Goal: Information Seeking & Learning: Learn about a topic

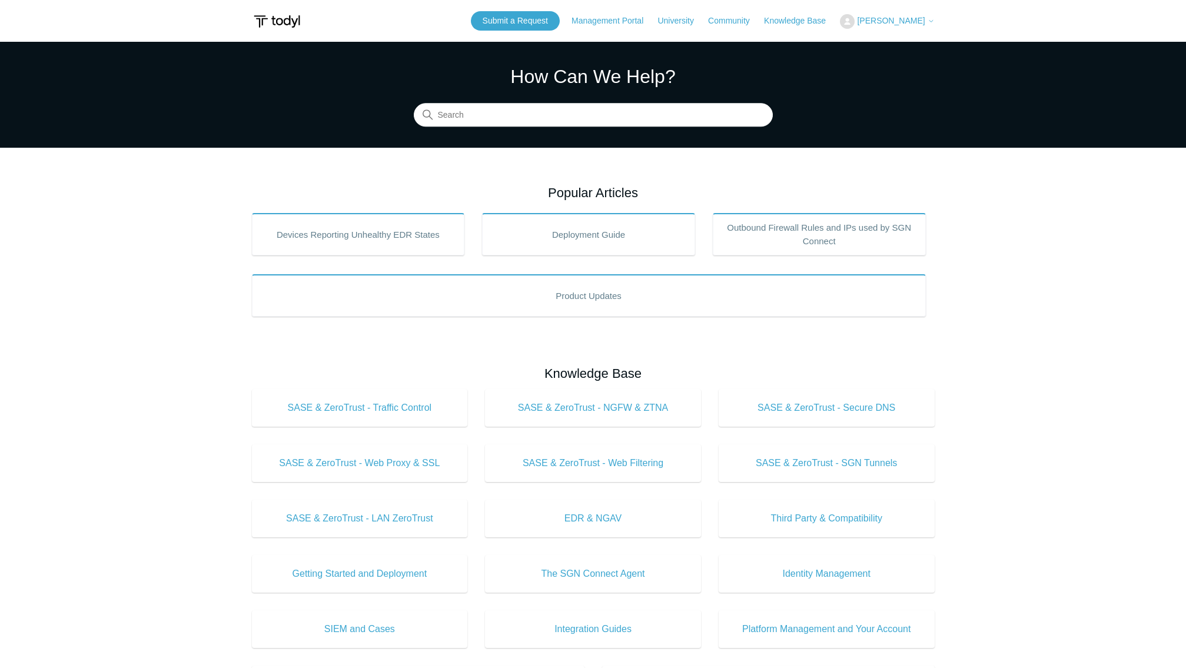
click at [1034, 285] on main "Todyl Support Center How Can We Help? Search Popular Articles Devices Reporting…" at bounding box center [593, 528] width 1186 height 973
click at [700, 118] on input "Search" at bounding box center [593, 116] width 359 height 24
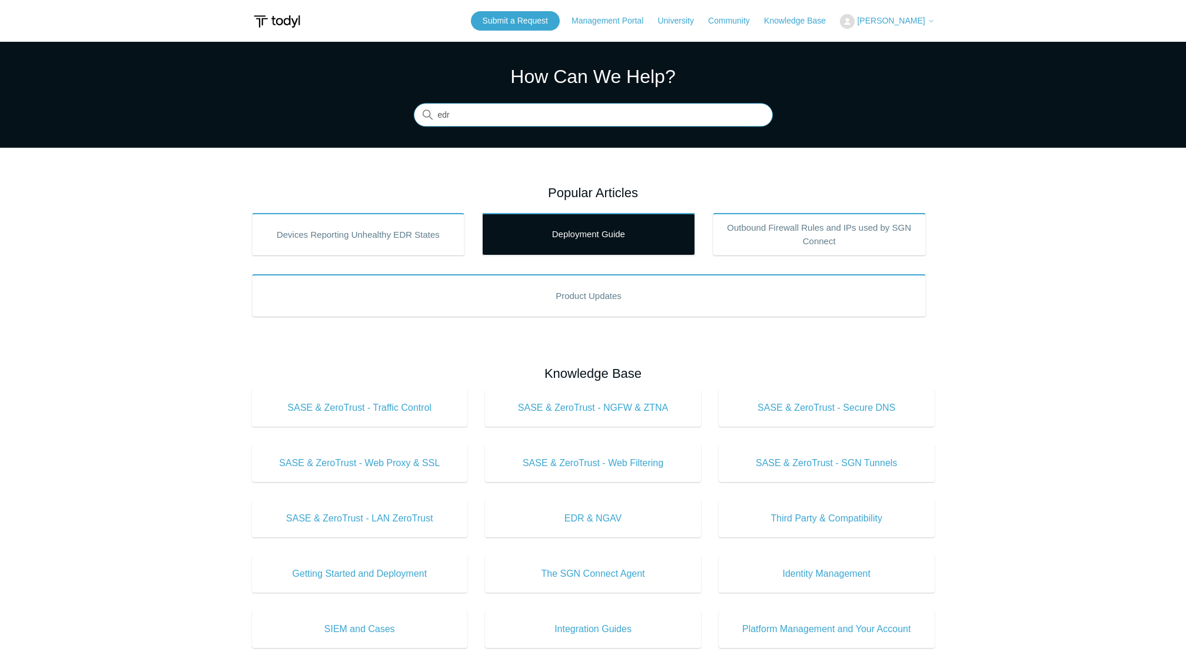
type input "edr"
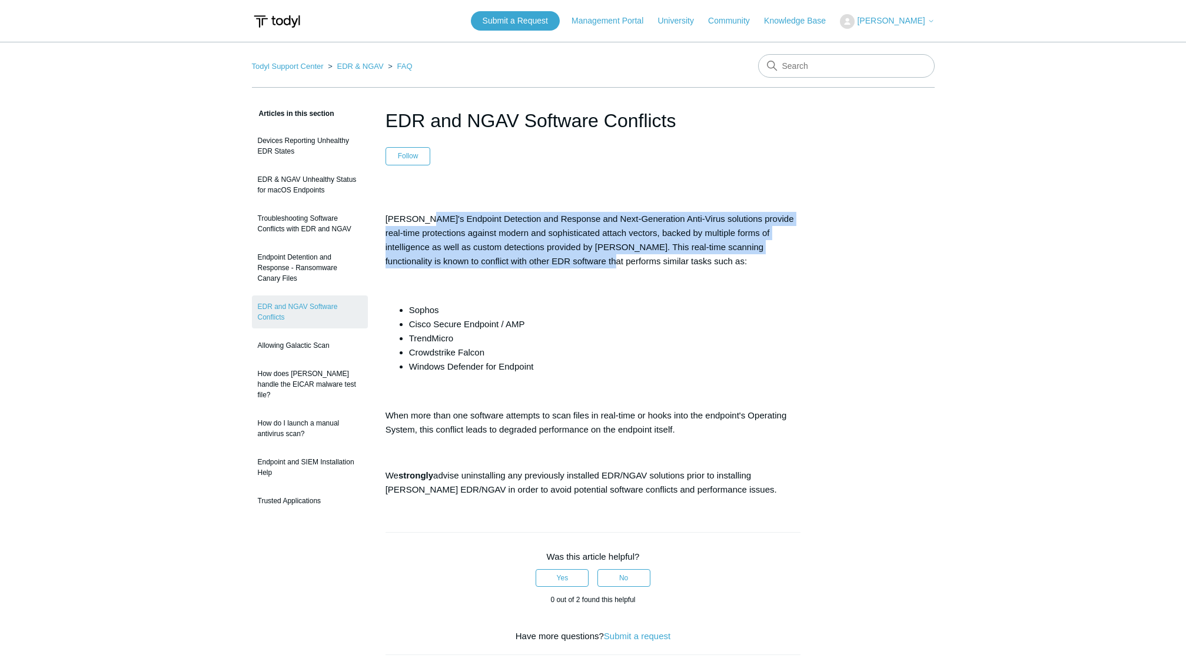
drag, startPoint x: 421, startPoint y: 218, endPoint x: 536, endPoint y: 263, distance: 122.6
click at [536, 263] on p "Todyl's Endpoint Detection and Response and Next-Generation Anti-Virus solution…" at bounding box center [594, 240] width 416 height 57
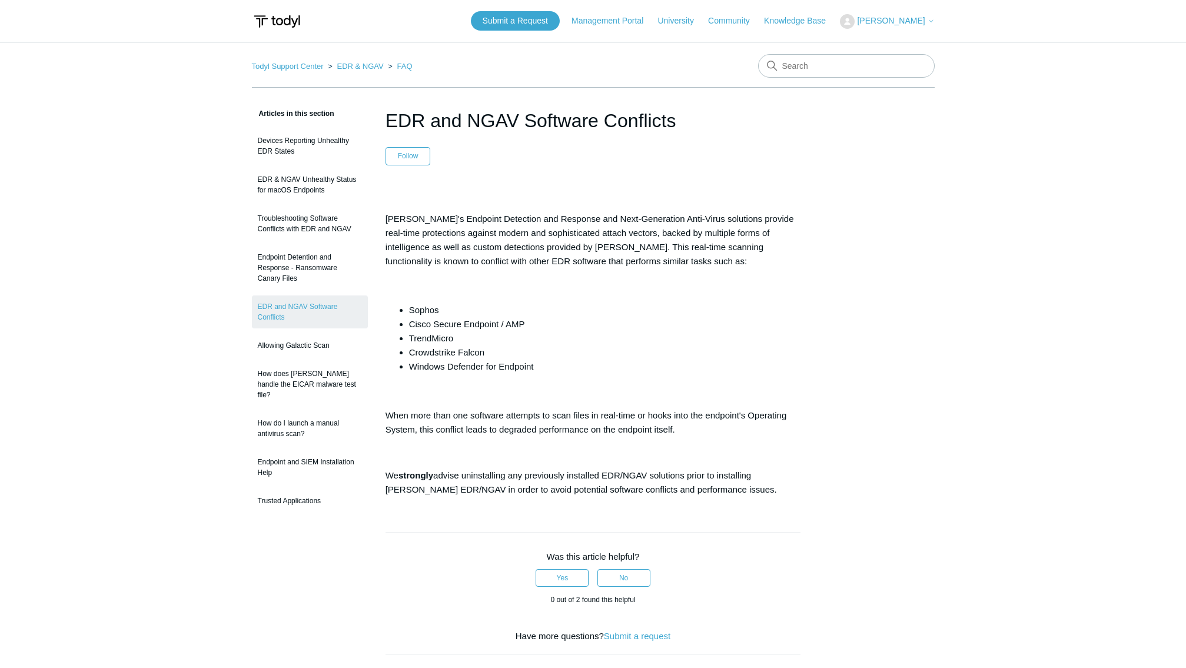
click at [535, 281] on p at bounding box center [594, 284] width 416 height 14
click at [899, 330] on div "Articles in this section Devices Reporting Unhealthy EDR States EDR & NGAV Unhe…" at bounding box center [593, 509] width 683 height 805
click at [916, 520] on div "Articles in this section Devices Reporting Unhealthy EDR States EDR & NGAV Unhe…" at bounding box center [593, 509] width 683 height 805
click at [843, 498] on div "Articles in this section Devices Reporting Unhealthy EDR States EDR & NGAV Unhe…" at bounding box center [593, 509] width 683 height 805
click at [324, 271] on link "Endpoint Detention and Response - Ransomware Canary Files" at bounding box center [310, 268] width 116 height 44
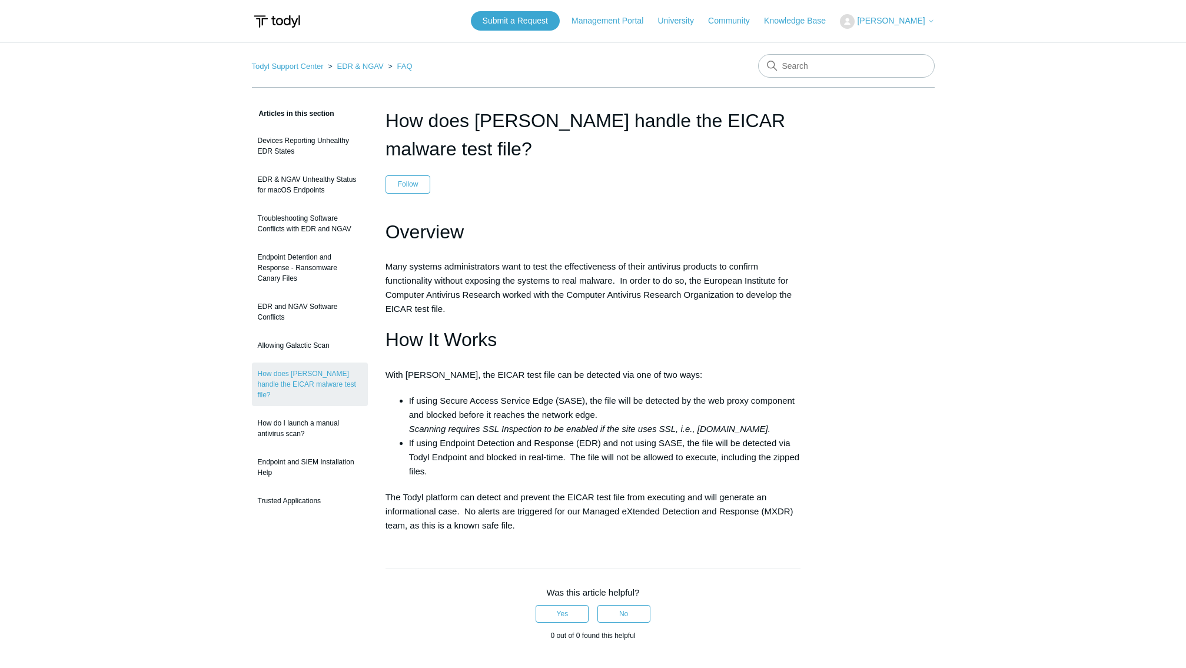
click at [675, 630] on div "Was this article helpful? Yes No 0 out of 0 found this helpful" at bounding box center [594, 614] width 416 height 92
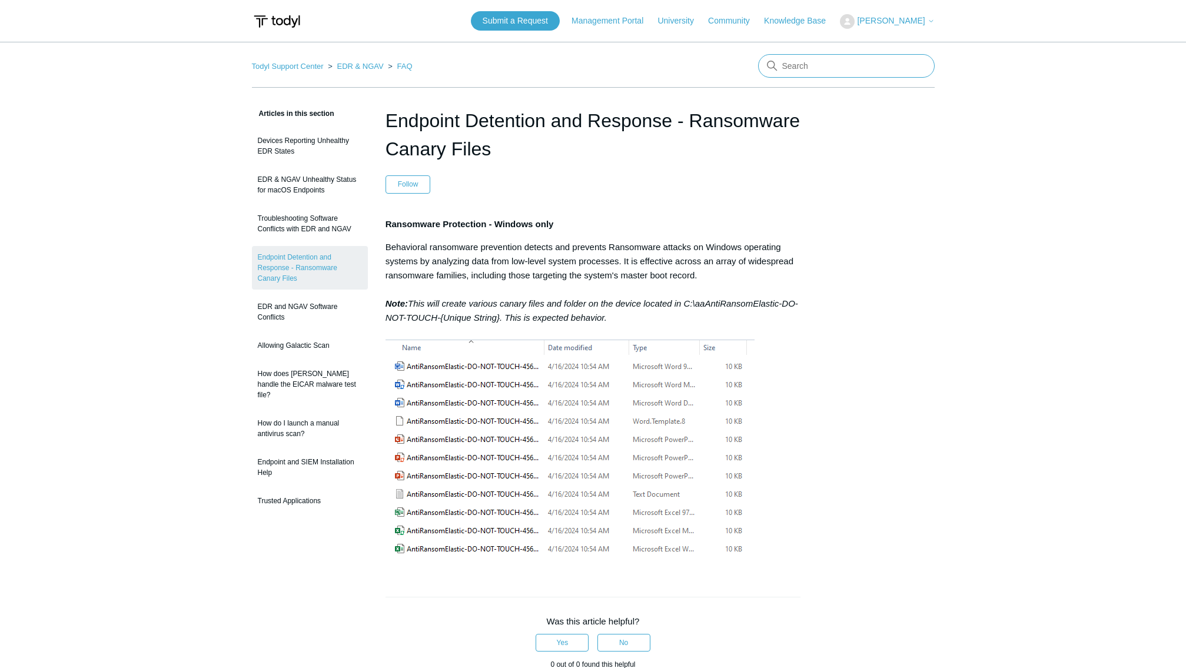
click at [819, 70] on input "Search" at bounding box center [846, 66] width 177 height 24
type input "actions"
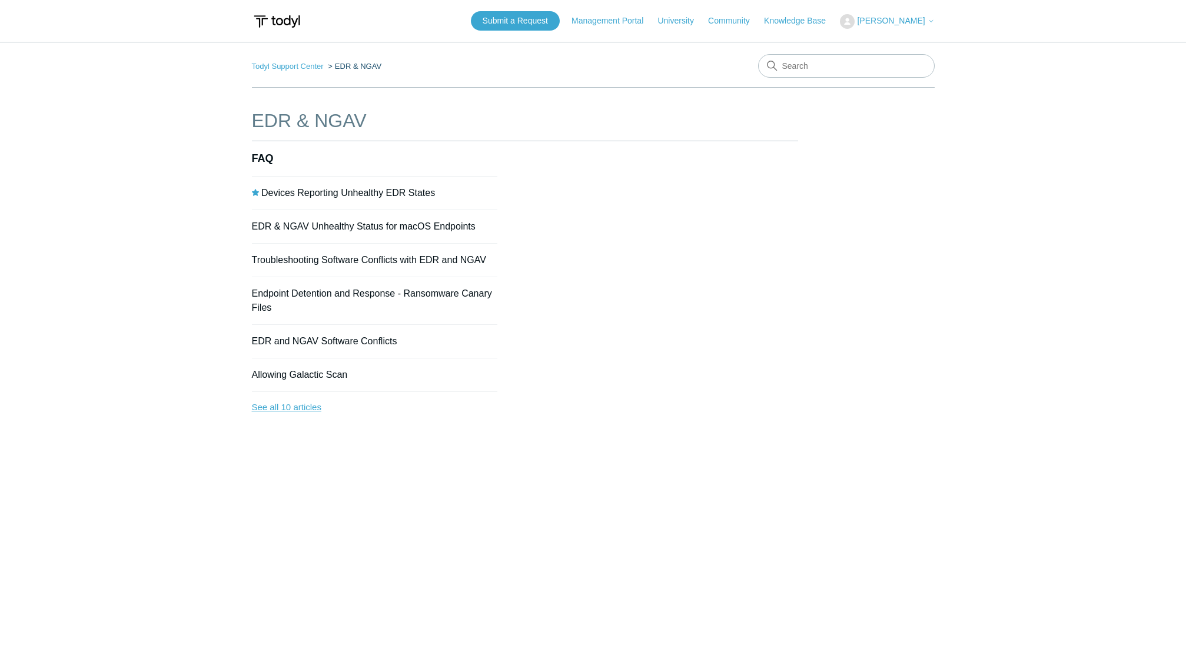
click at [298, 412] on link "See all 10 articles" at bounding box center [375, 407] width 246 height 31
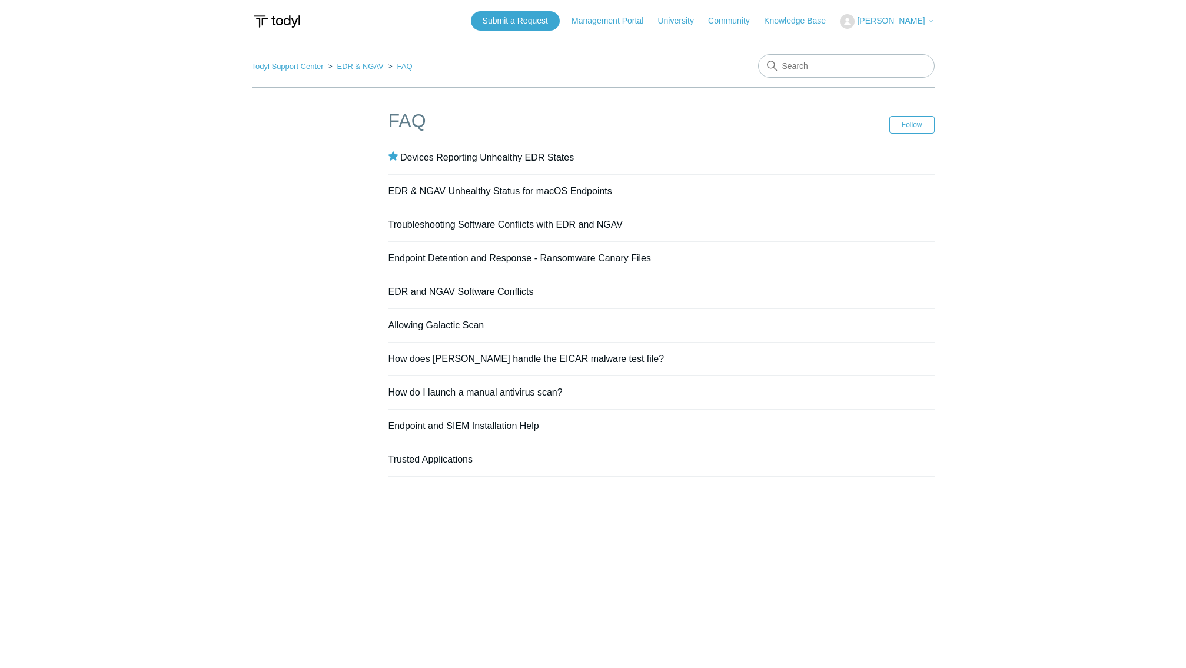
click at [489, 260] on link "Endpoint Detention and Response - Ransomware Canary Files" at bounding box center [519, 258] width 263 height 10
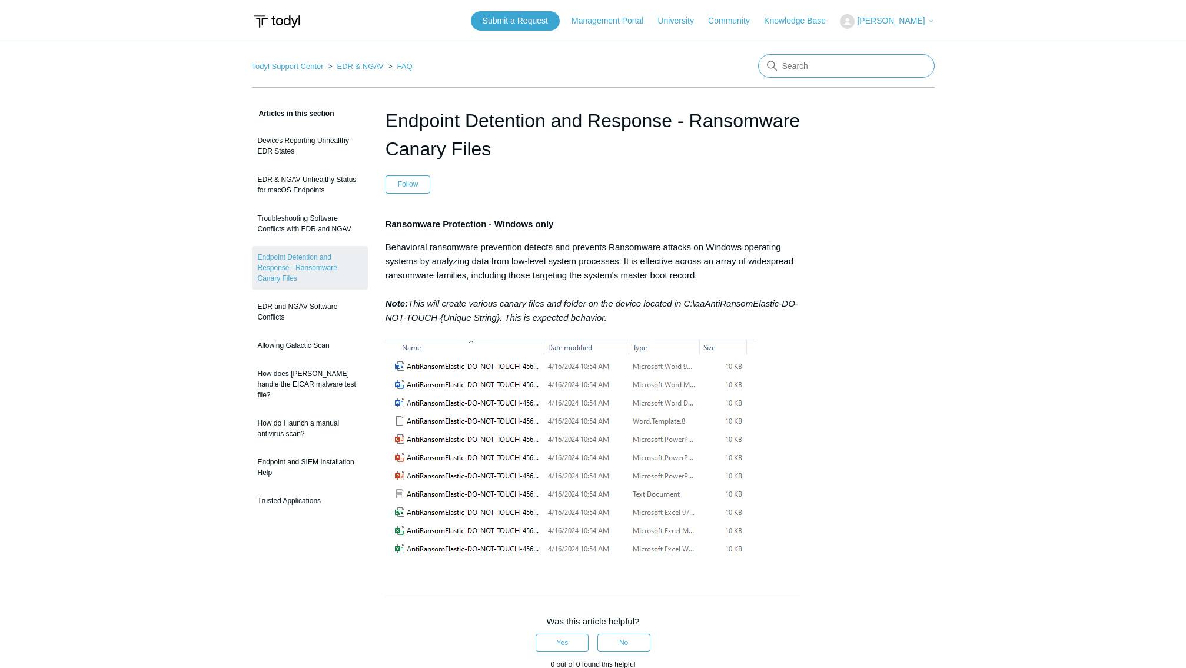
click at [799, 69] on input "Search" at bounding box center [846, 66] width 177 height 24
type input "responser"
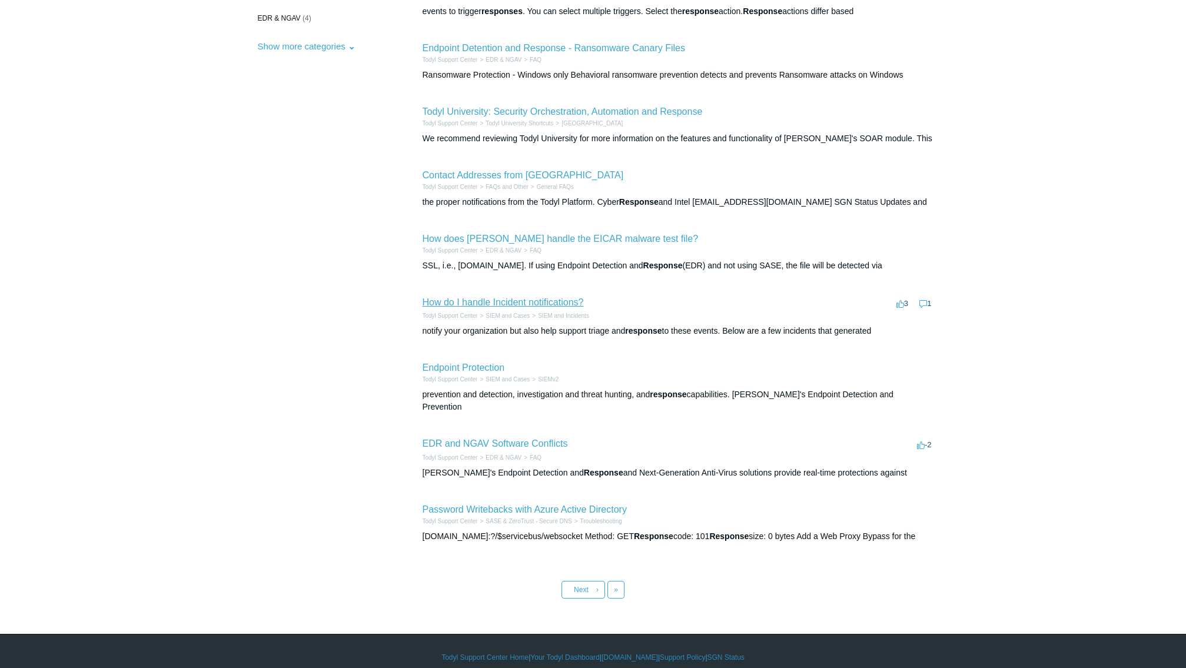
scroll to position [54, 0]
